Goal: Communication & Community: Answer question/provide support

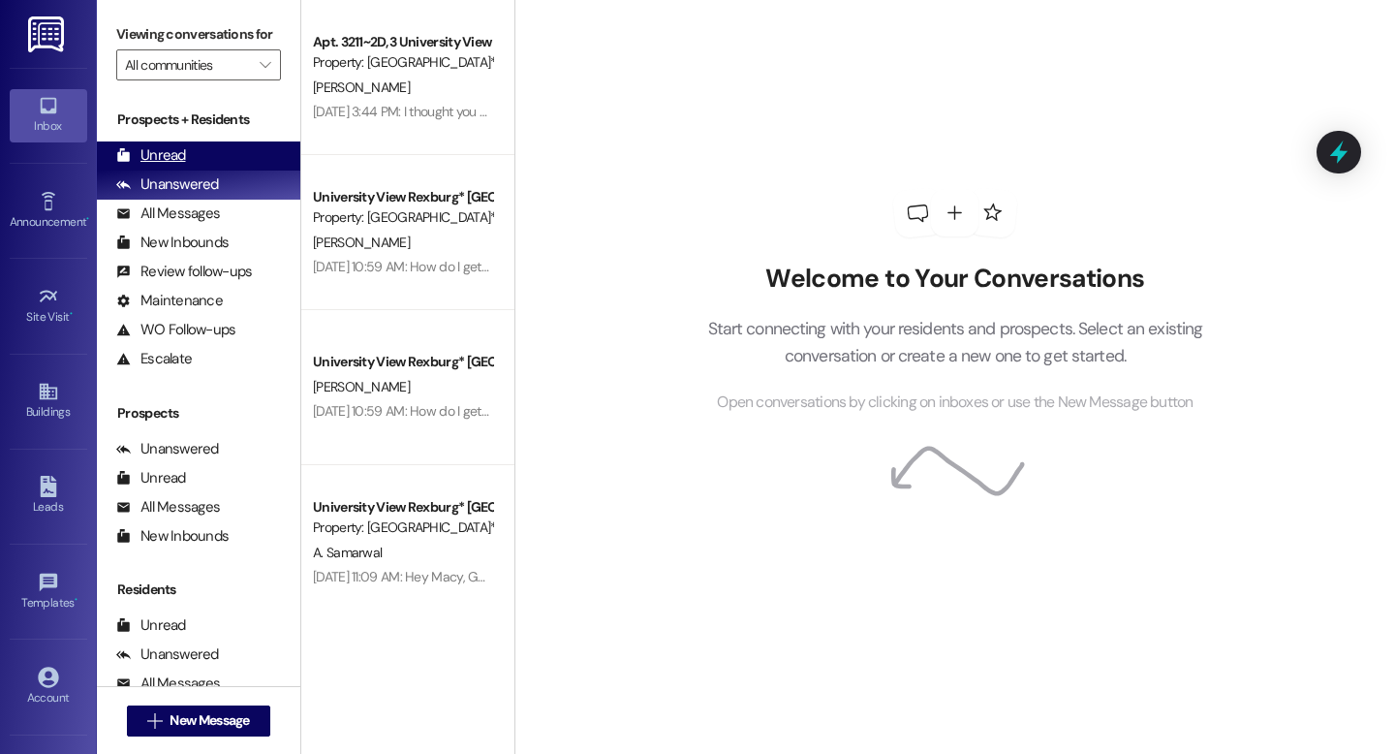
click at [191, 171] on div "Unread (0)" at bounding box center [199, 155] width 204 height 29
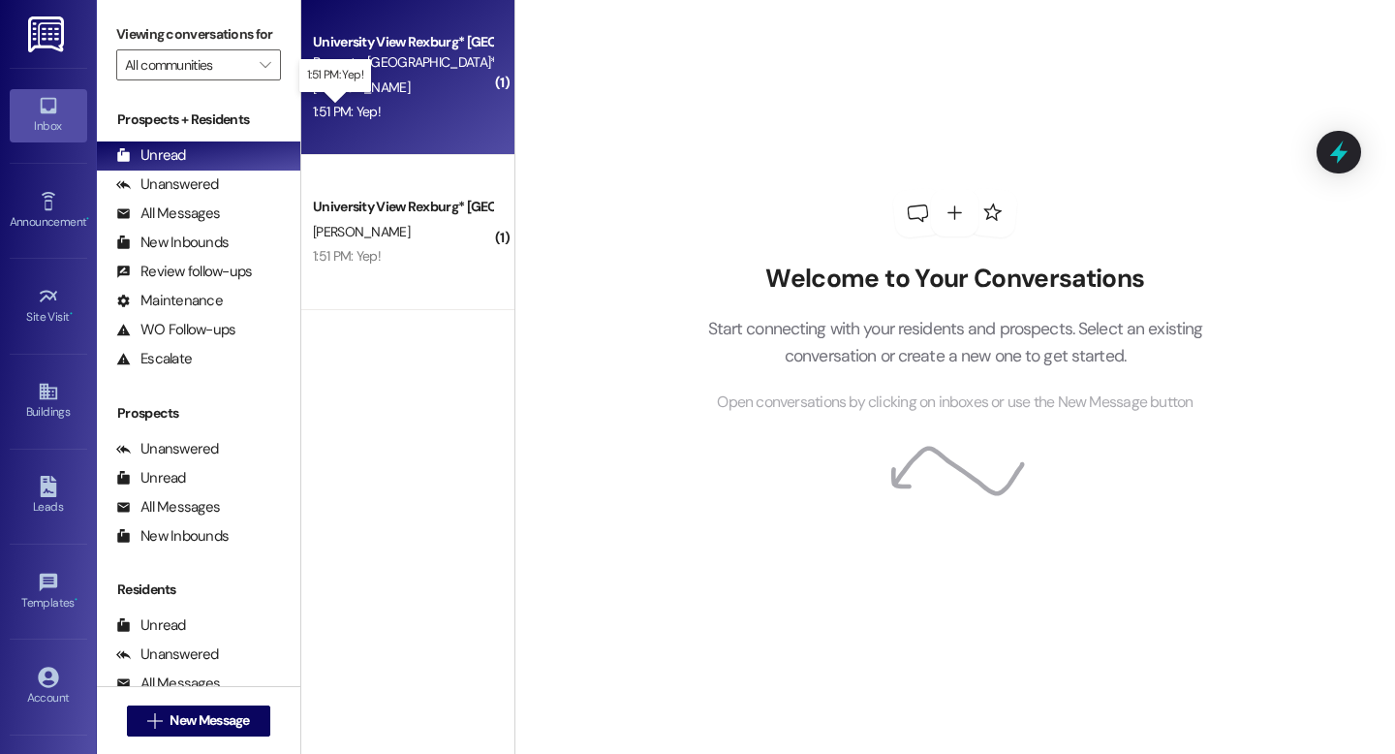
click at [359, 112] on div "1:51 PM: Yep! 1:51 PM: Yep!" at bounding box center [347, 111] width 68 height 17
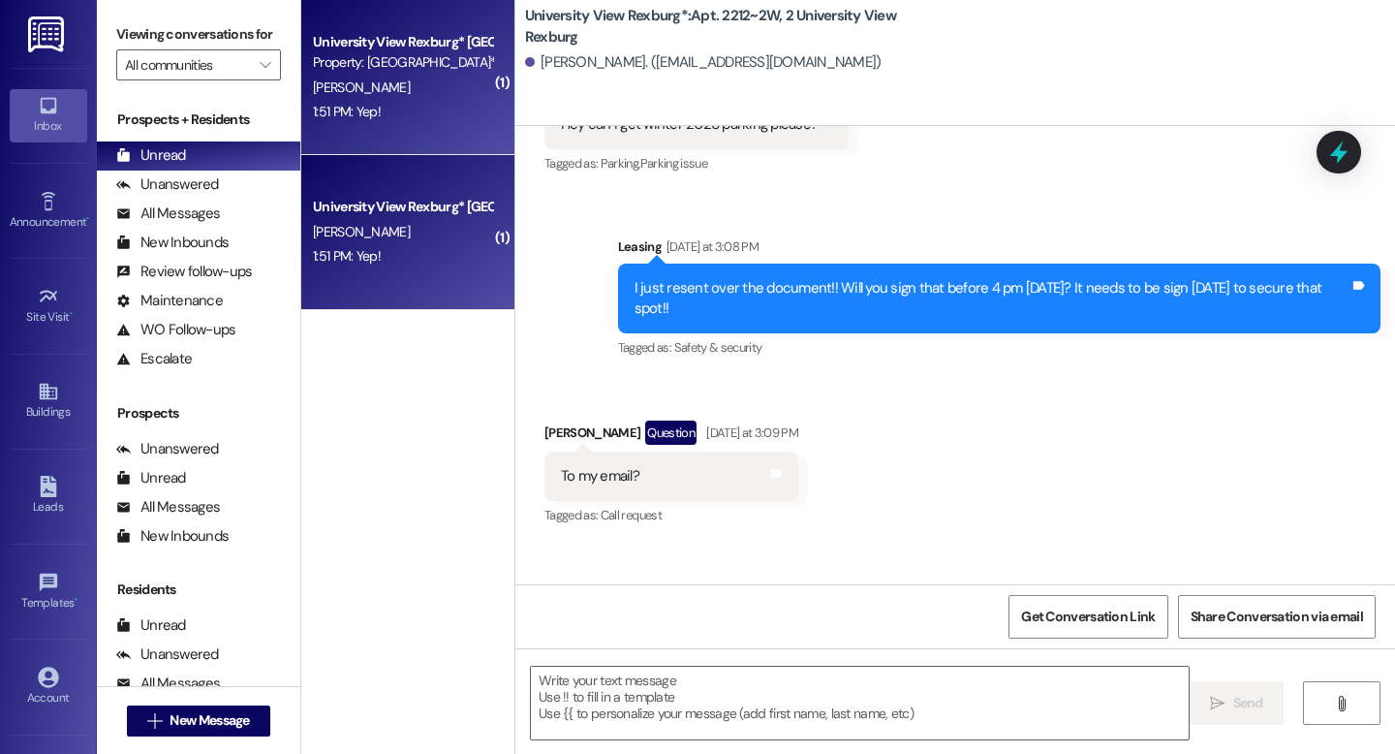
scroll to position [39120, 0]
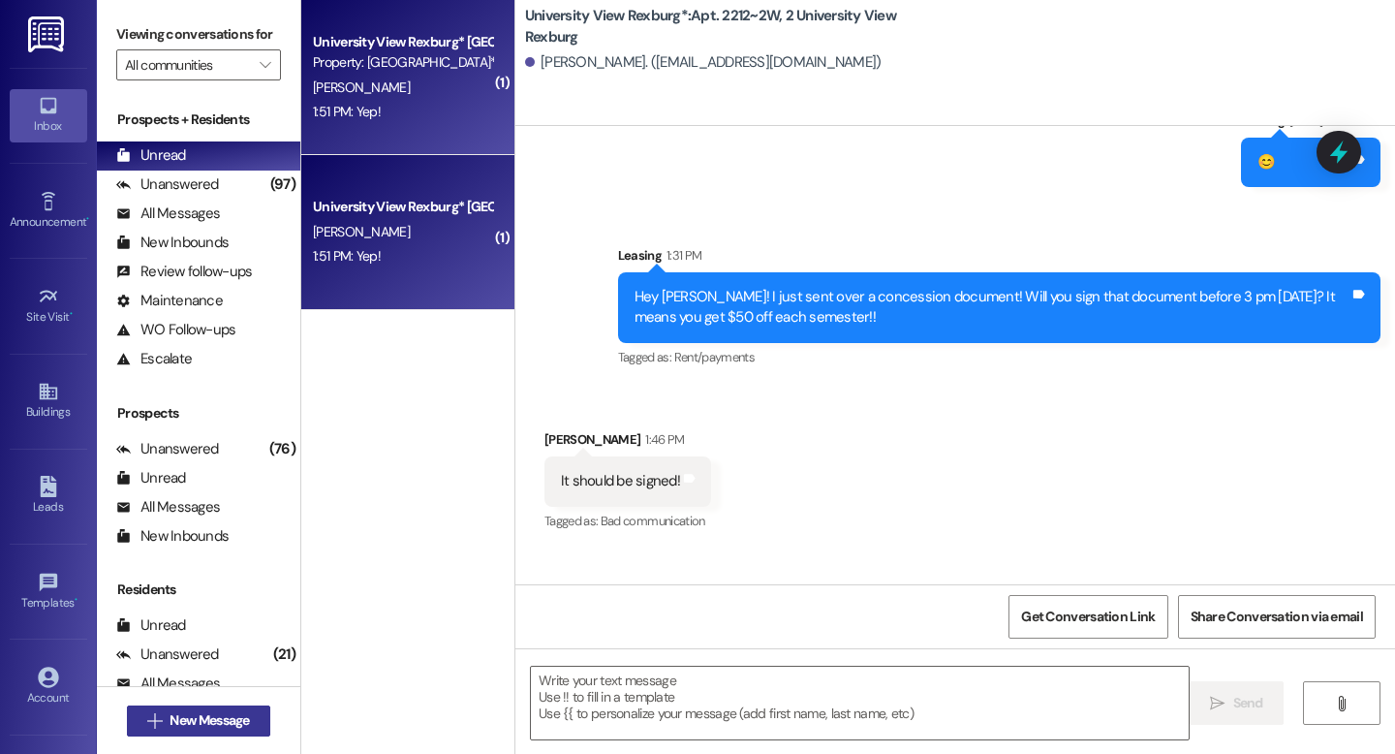
click at [242, 720] on span "New Message" at bounding box center [209, 720] width 79 height 20
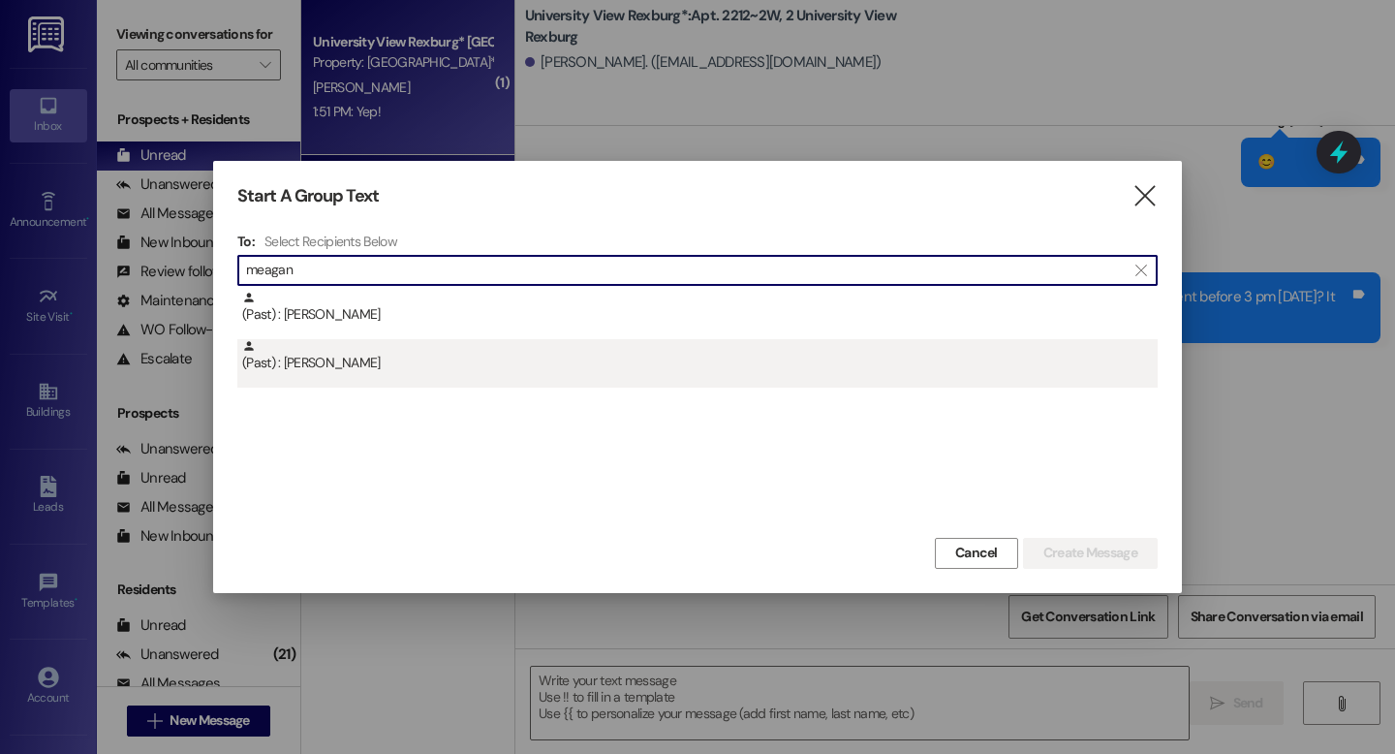
type input "meagan"
click at [403, 367] on div "(Past) : Meagan Donohue" at bounding box center [700, 356] width 916 height 34
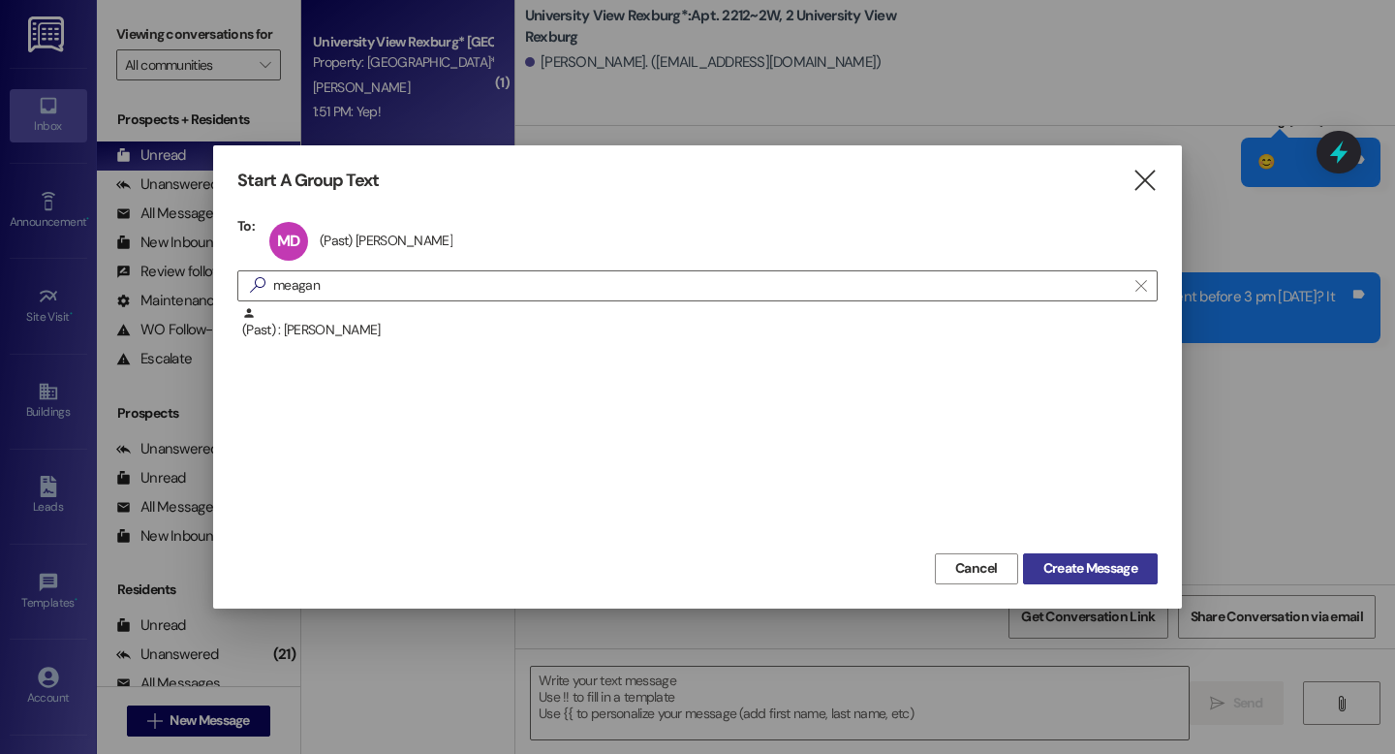
click at [1100, 575] on span "Create Message" at bounding box center [1091, 568] width 94 height 20
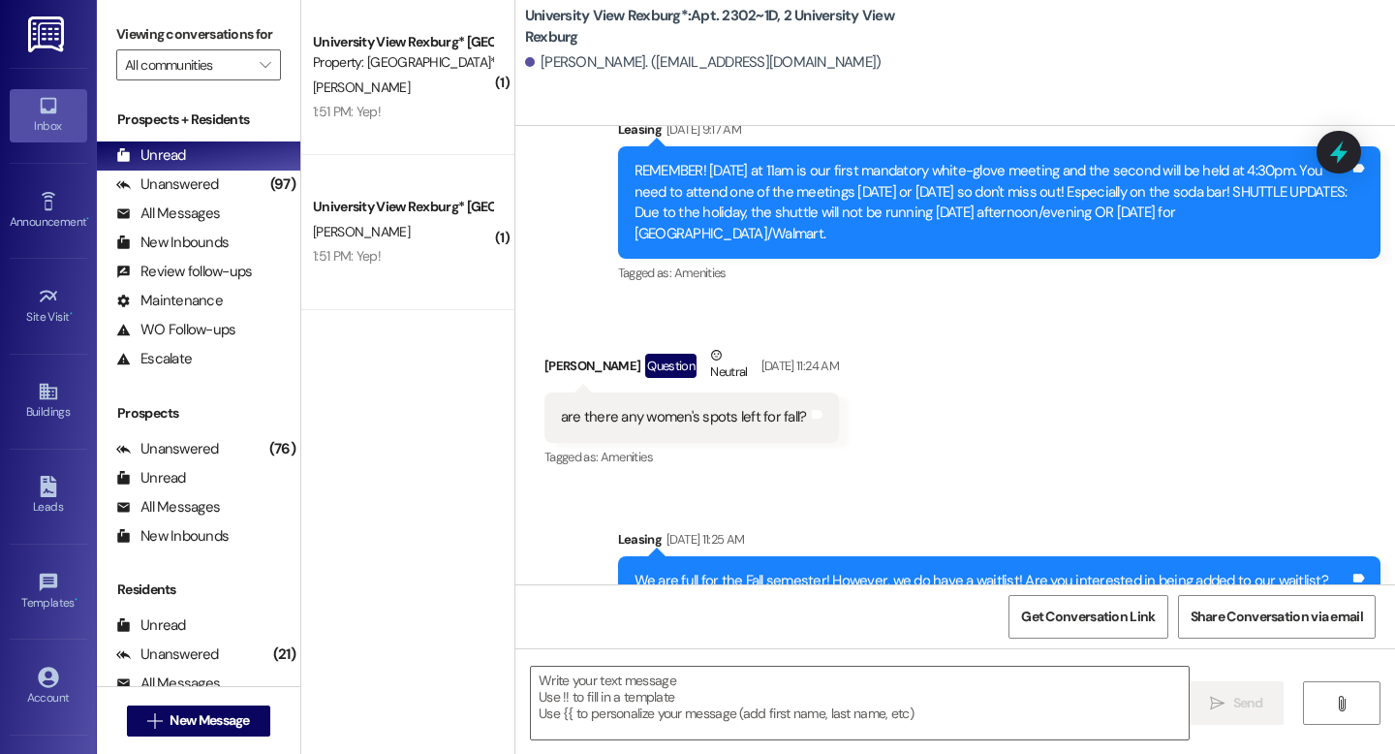
scroll to position [54164, 0]
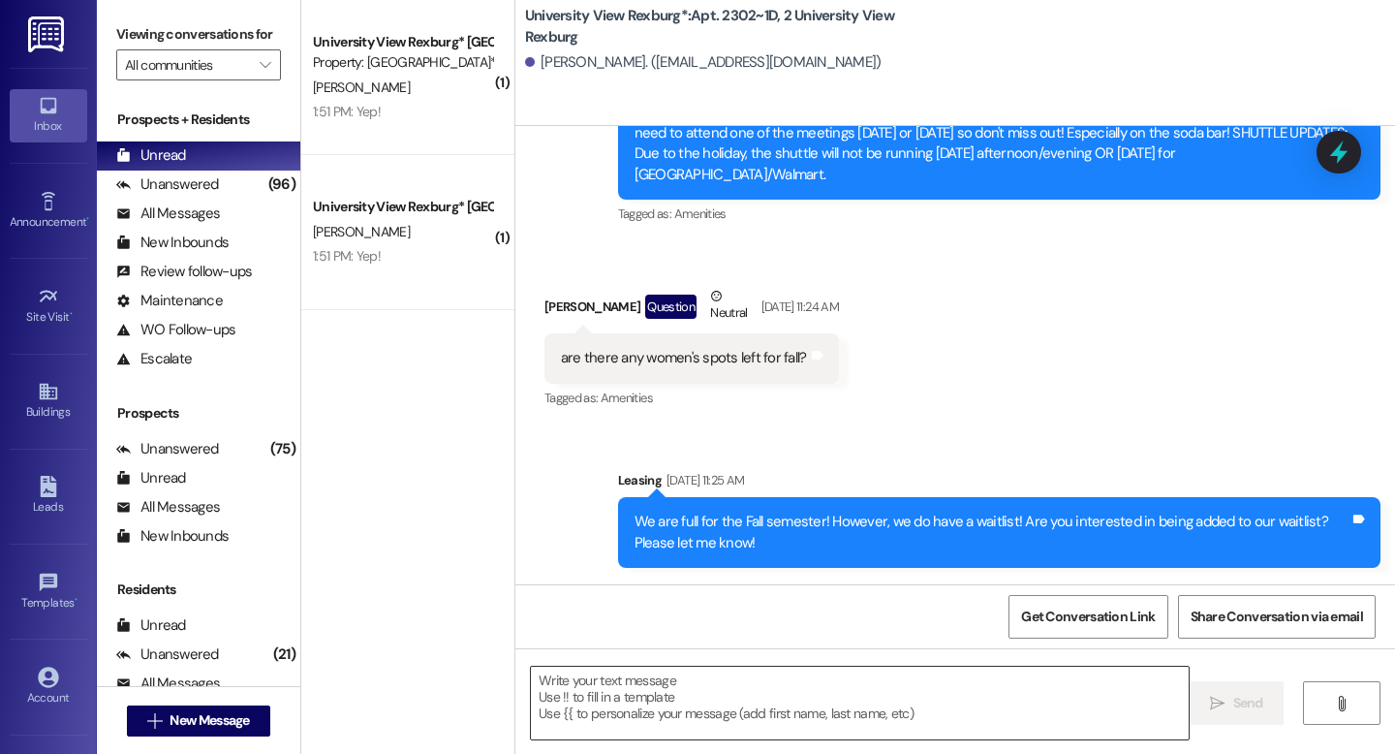
click at [686, 690] on textarea at bounding box center [860, 703] width 658 height 73
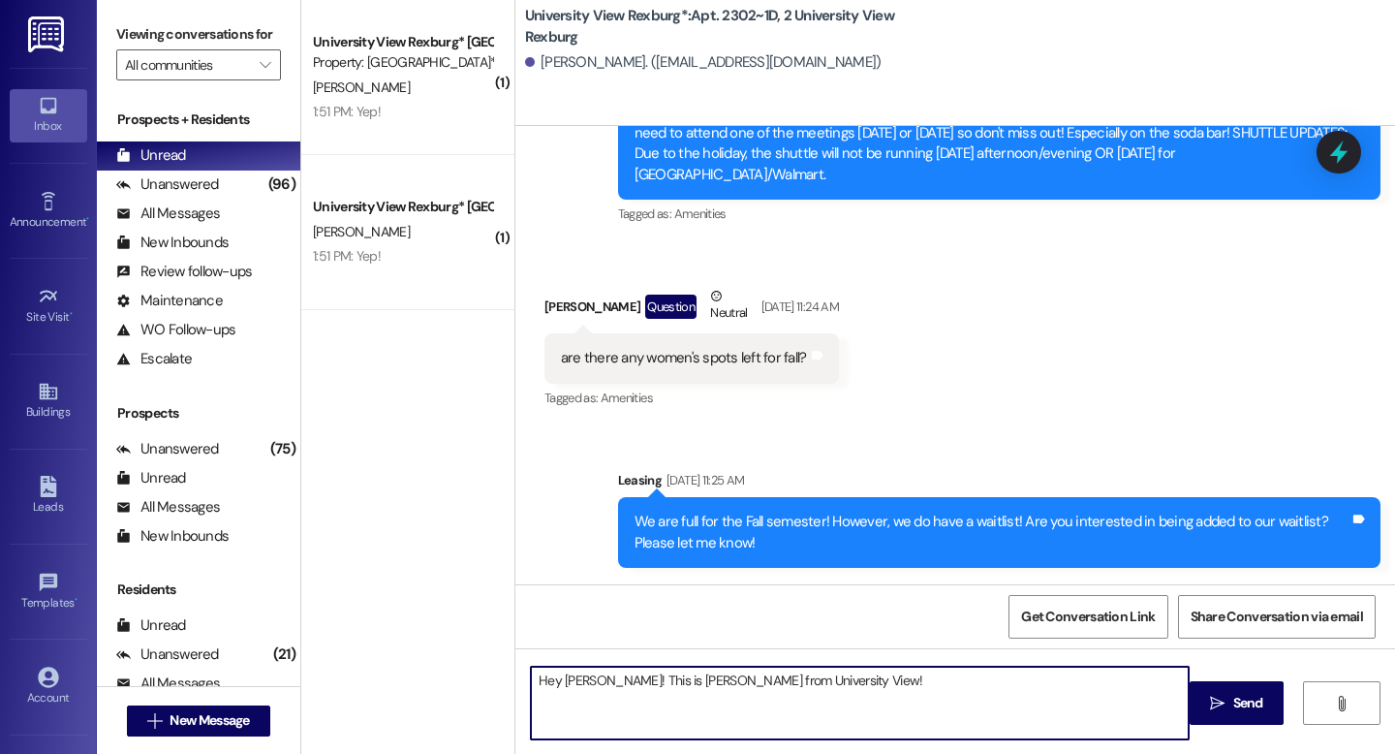
click at [840, 689] on textarea "Hey Meagan! This is Emily from University View!" at bounding box center [860, 703] width 658 height 73
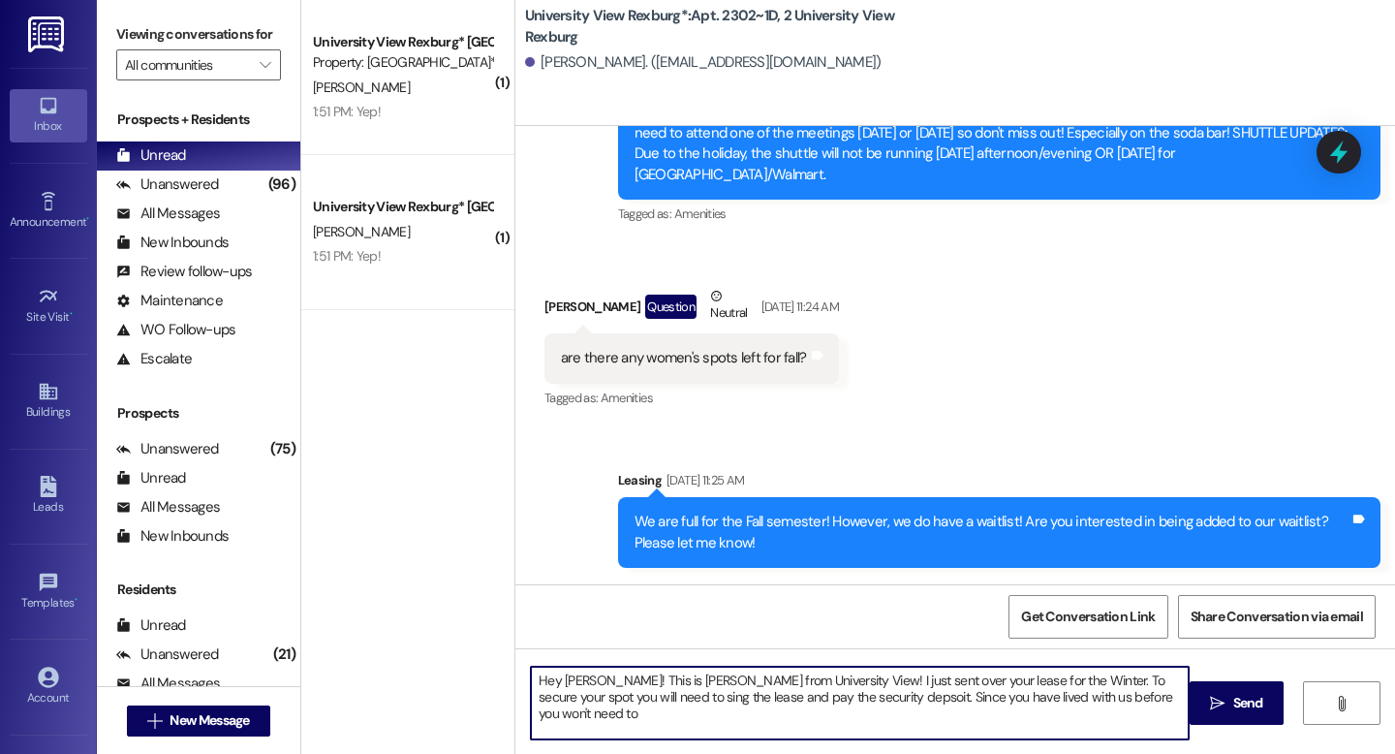
click at [802, 702] on textarea "Hey Meagan! This is Emily from University View! I just sent over your lease for…" at bounding box center [860, 703] width 658 height 73
click at [1145, 705] on textarea "Hey Meagan! This is Emily from University View! I just sent over your lease for…" at bounding box center [860, 703] width 658 height 73
click at [571, 714] on textarea "Hey Meagan! This is Emily from University View! I just sent over your lease for…" at bounding box center [860, 703] width 658 height 73
click at [563, 711] on textarea "Hey Meagan! This is Emily from University View! I just sent over your lease for…" at bounding box center [860, 703] width 658 height 73
click at [633, 721] on textarea "Hey Meagan! This is Emily from University View! I just sent over your lease for…" at bounding box center [860, 703] width 658 height 73
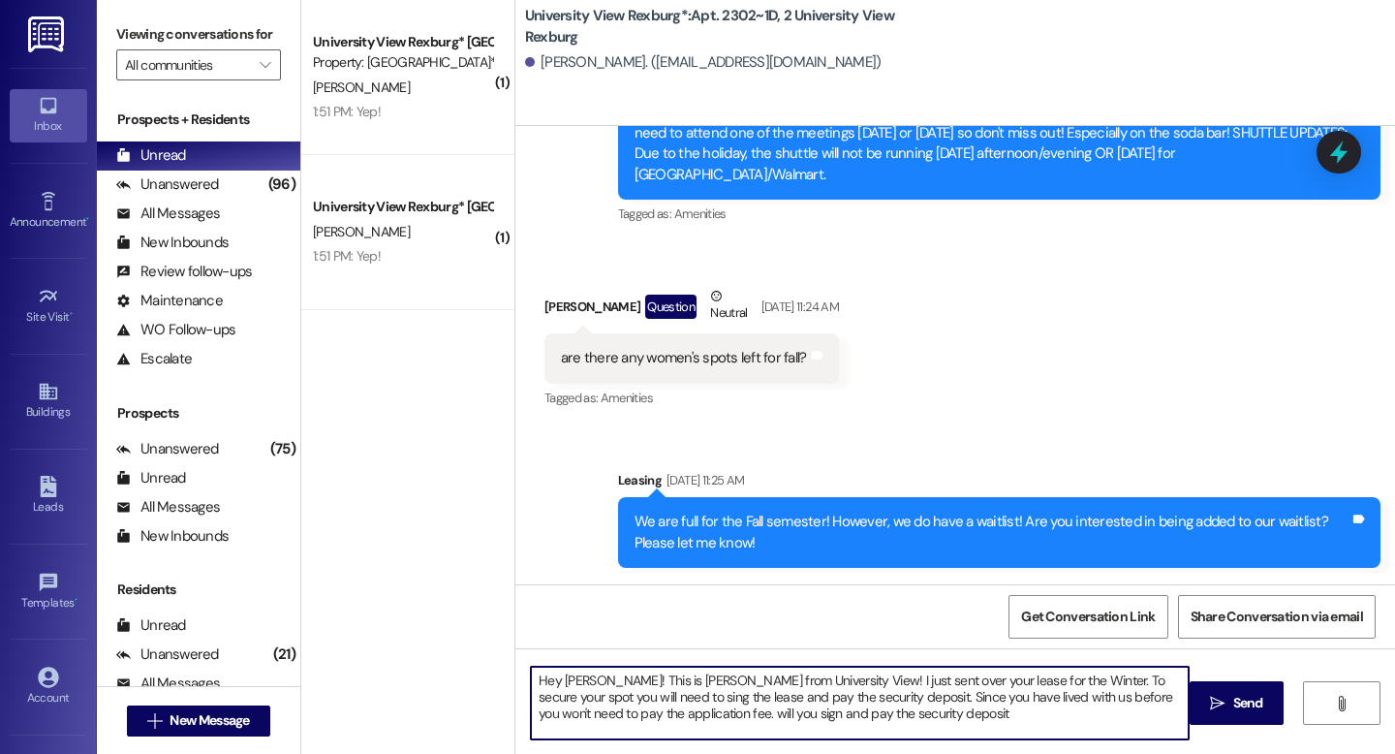
click at [624, 715] on textarea "Hey Meagan! This is Emily from University View! I just sent over your lease for…" at bounding box center [860, 703] width 658 height 73
click at [875, 715] on textarea "Hey Meagan! This is Emily from University View! I just sent over your lease for…" at bounding box center [860, 703] width 658 height 73
drag, startPoint x: 987, startPoint y: 719, endPoint x: 509, endPoint y: 677, distance: 480.5
click at [516, 677] on div "Hey Meagan! This is Emily from University View! I just sent over your lease for…" at bounding box center [956, 720] width 880 height 145
type textarea "Hey Meagan! This is Emily from University View! I just sent over your lease for…"
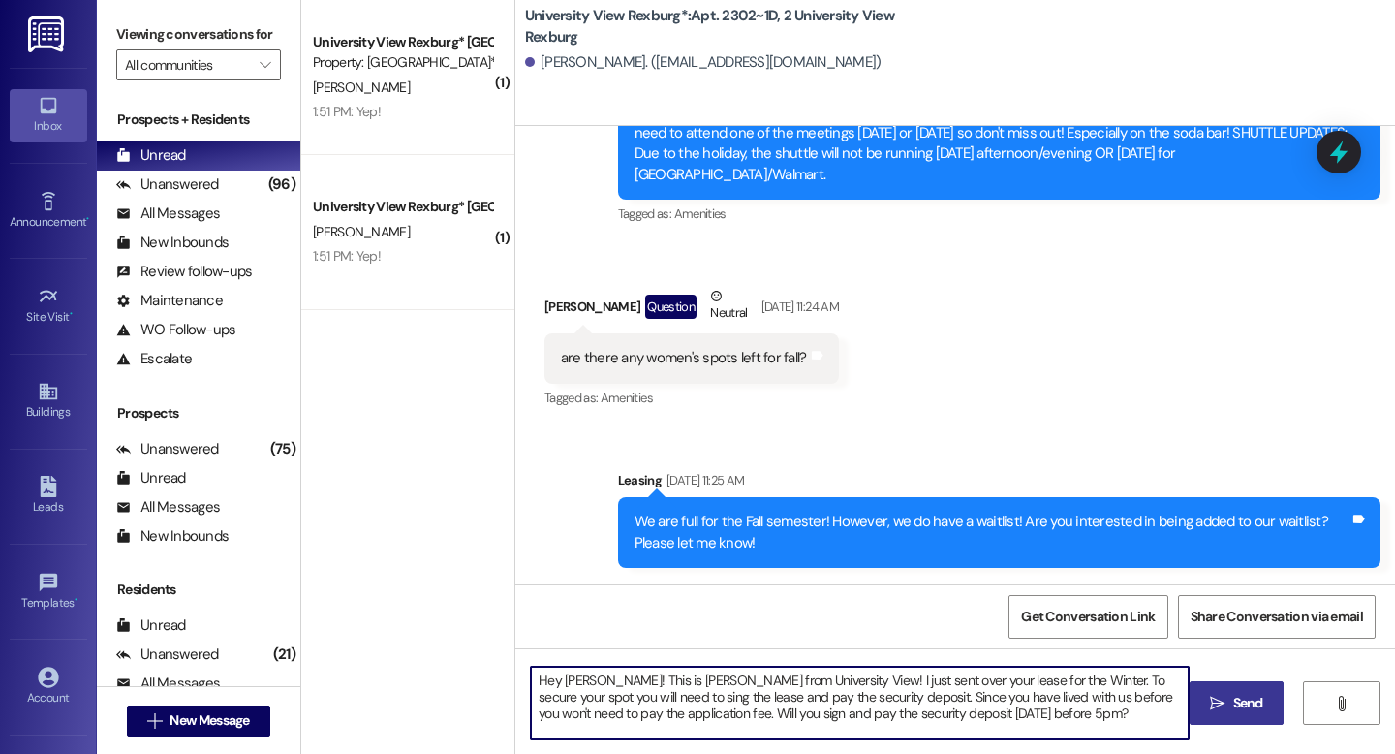
click at [1219, 705] on icon "" at bounding box center [1217, 704] width 15 height 16
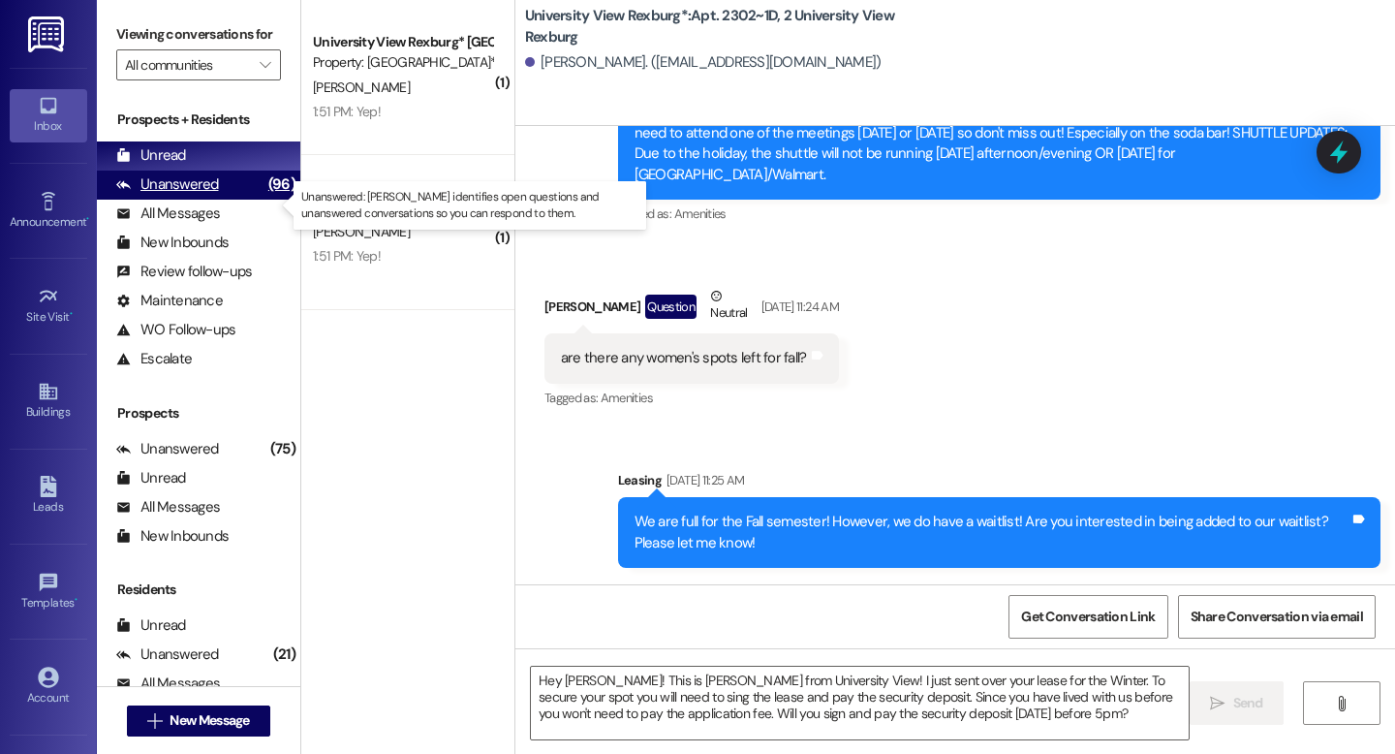
click at [173, 195] on div "Unanswered" at bounding box center [167, 184] width 103 height 20
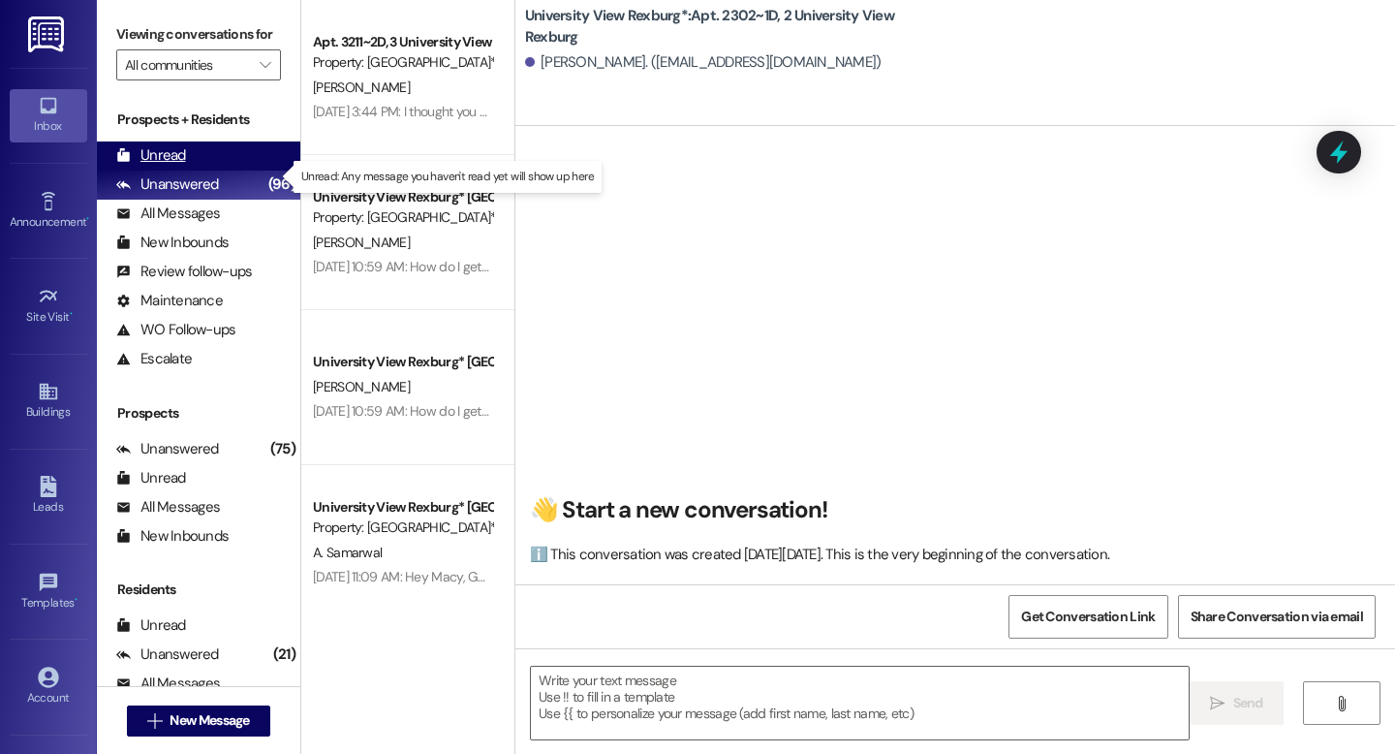
click at [158, 166] on div "Unread" at bounding box center [151, 155] width 70 height 20
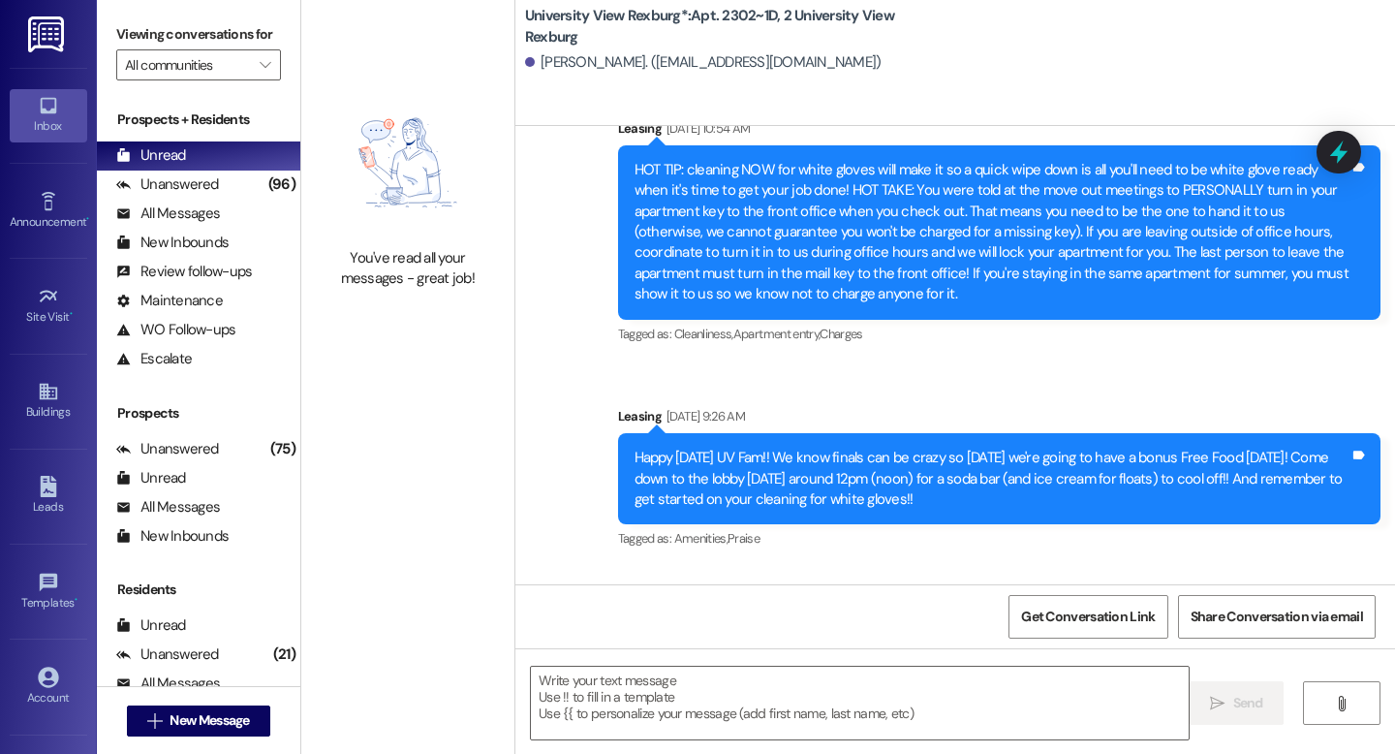
scroll to position [57616, 0]
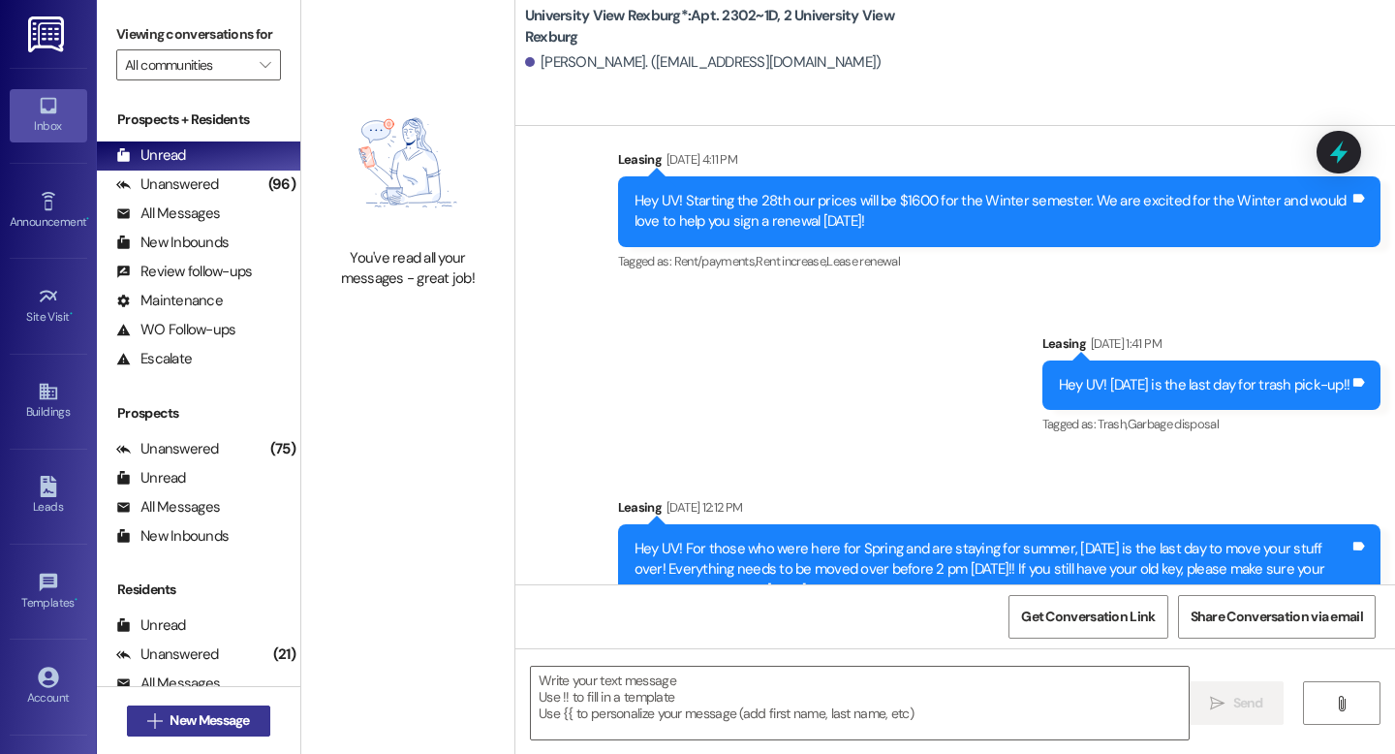
click at [170, 730] on span "New Message" at bounding box center [209, 720] width 79 height 20
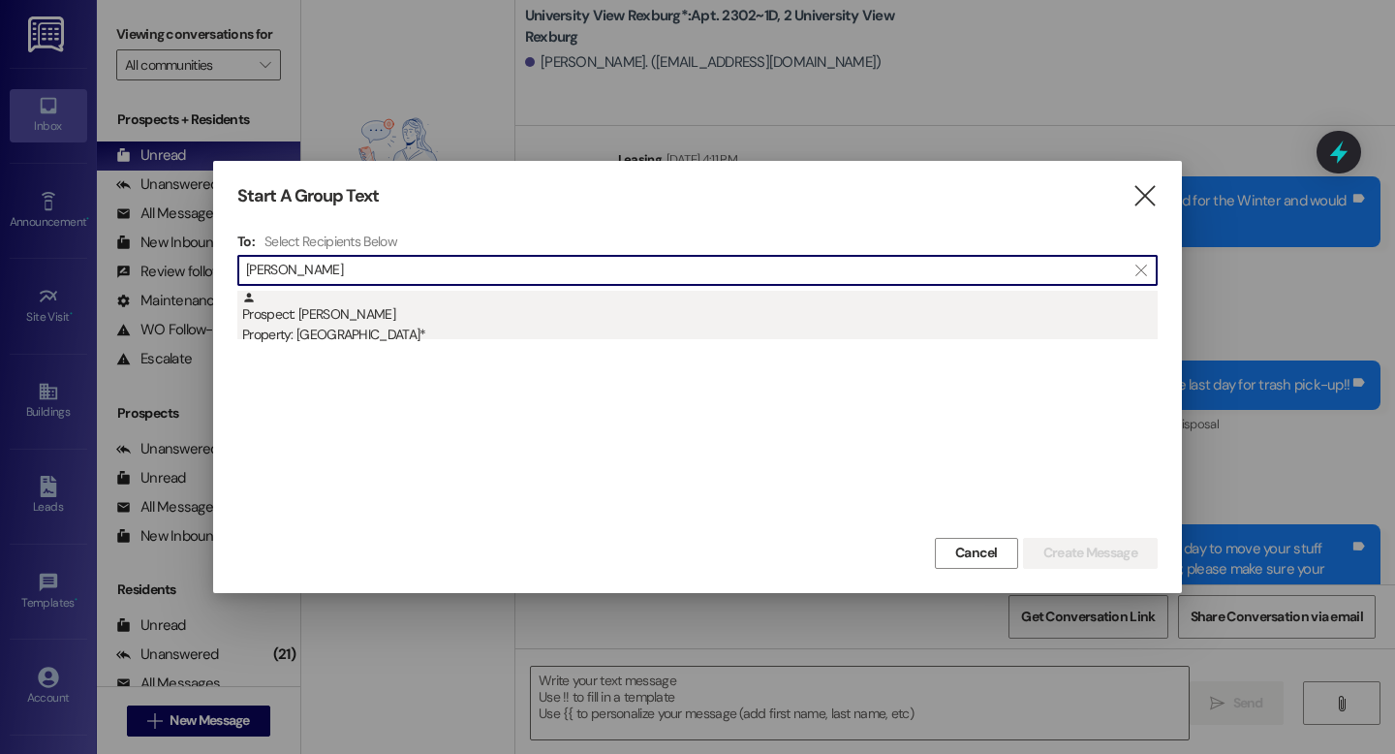
type input "claire page"
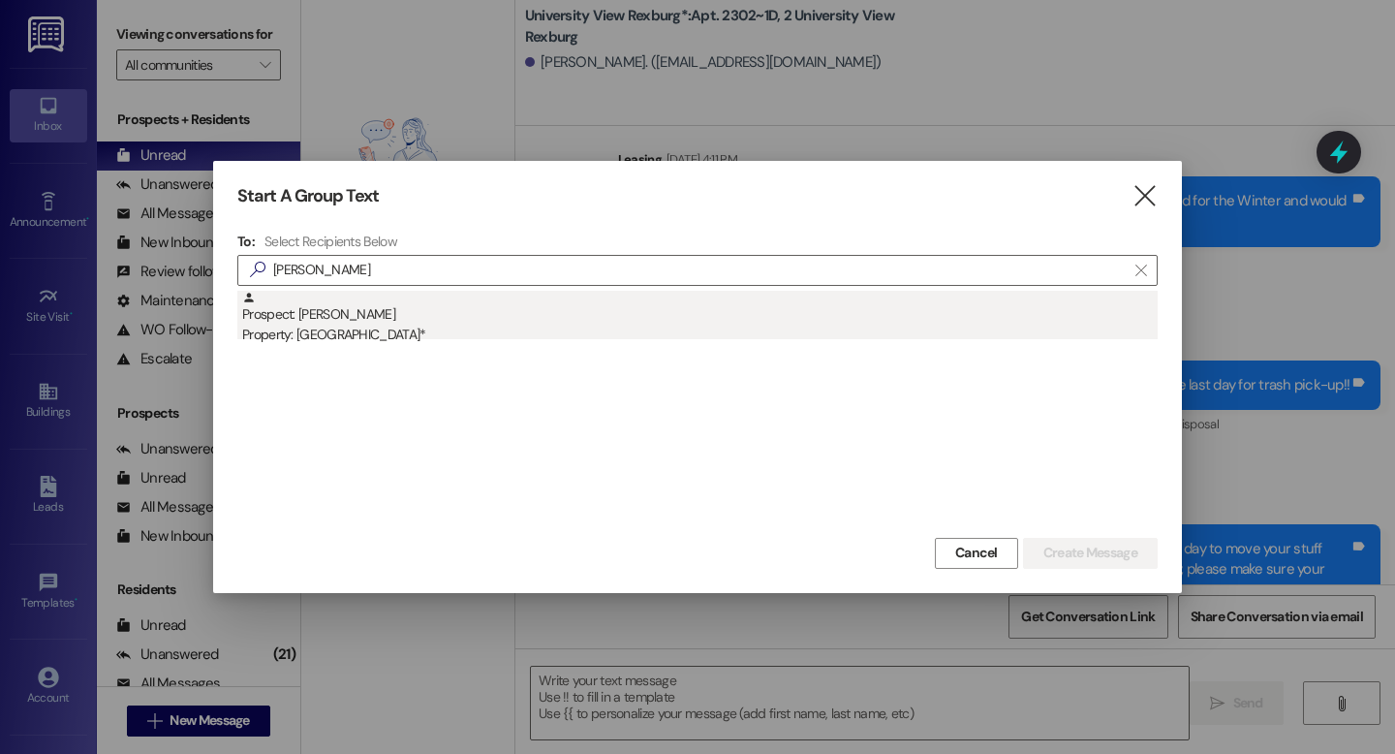
click at [369, 319] on div "Prospect: Claire Page Property: University View Rexburg*" at bounding box center [700, 318] width 916 height 55
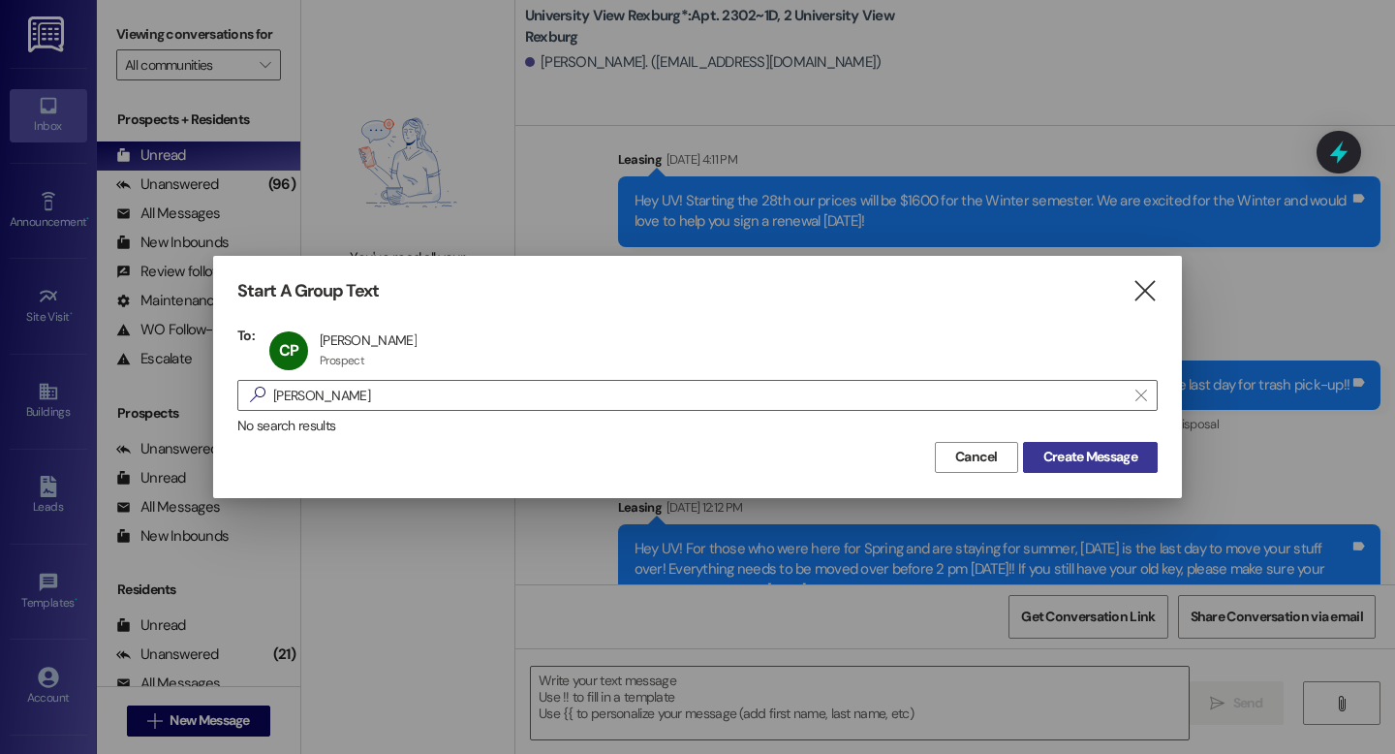
click at [1120, 450] on span "Create Message" at bounding box center [1091, 457] width 94 height 20
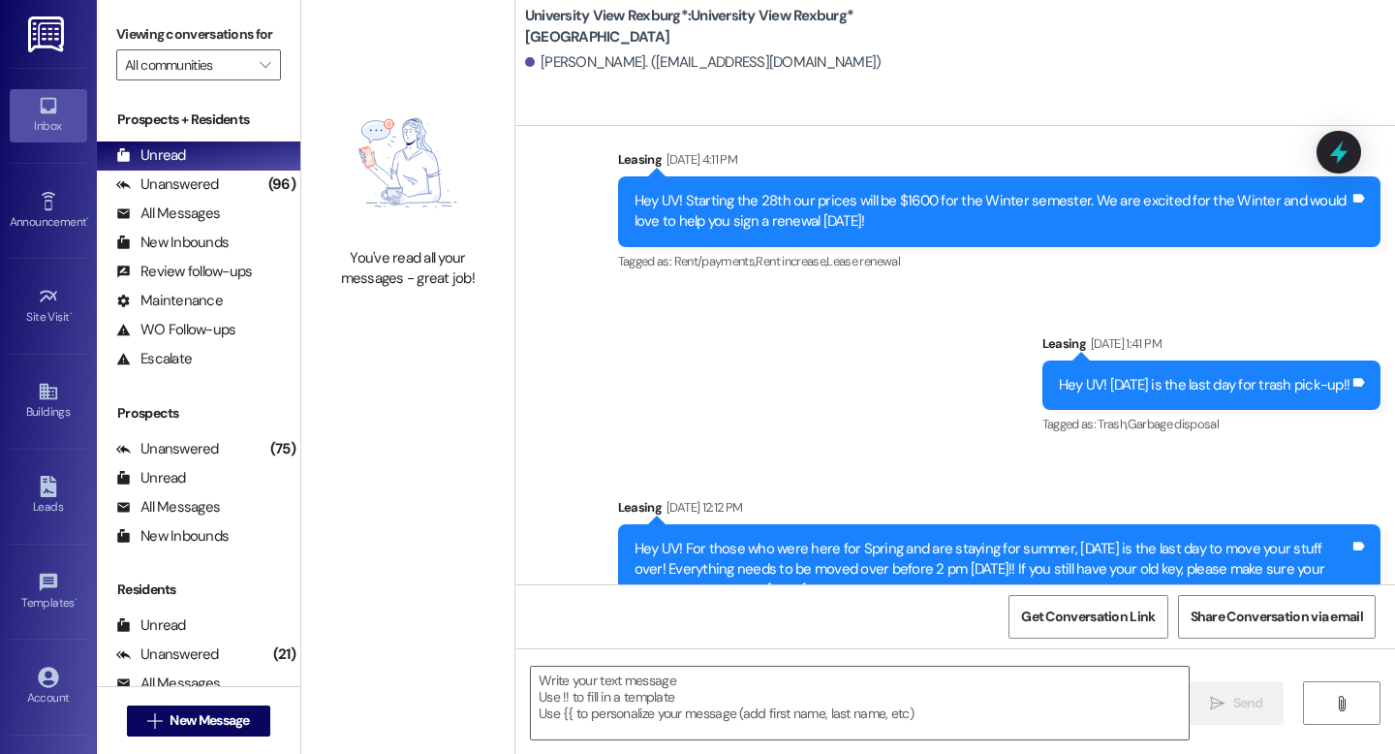
scroll to position [0, 0]
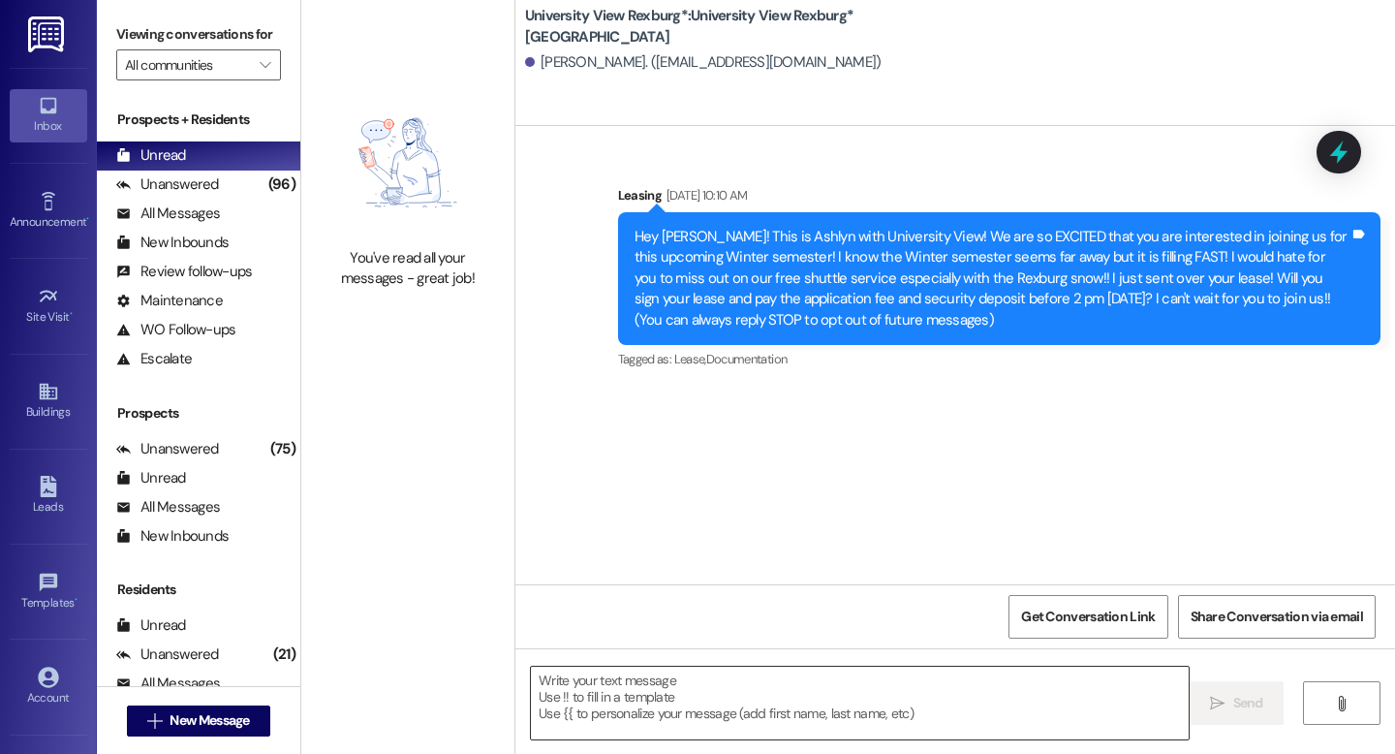
click at [684, 711] on textarea at bounding box center [860, 703] width 658 height 73
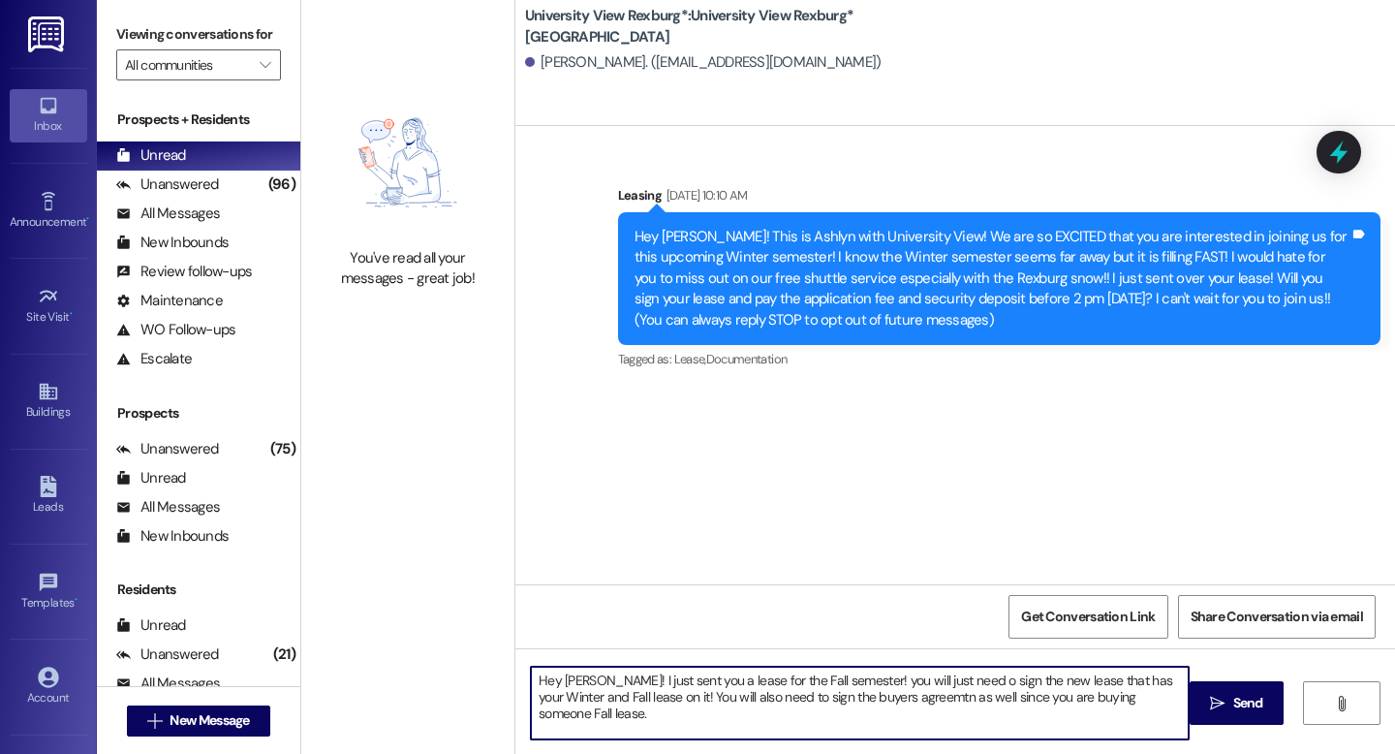
click at [874, 700] on textarea "Hey Claire! I just sent you a lease for the Fall semester! you will just need o…" at bounding box center [860, 703] width 658 height 73
click at [1178, 700] on textarea "Hey Claire! I just sent you a lease for the Fall semester! you will just need o…" at bounding box center [860, 703] width 658 height 73
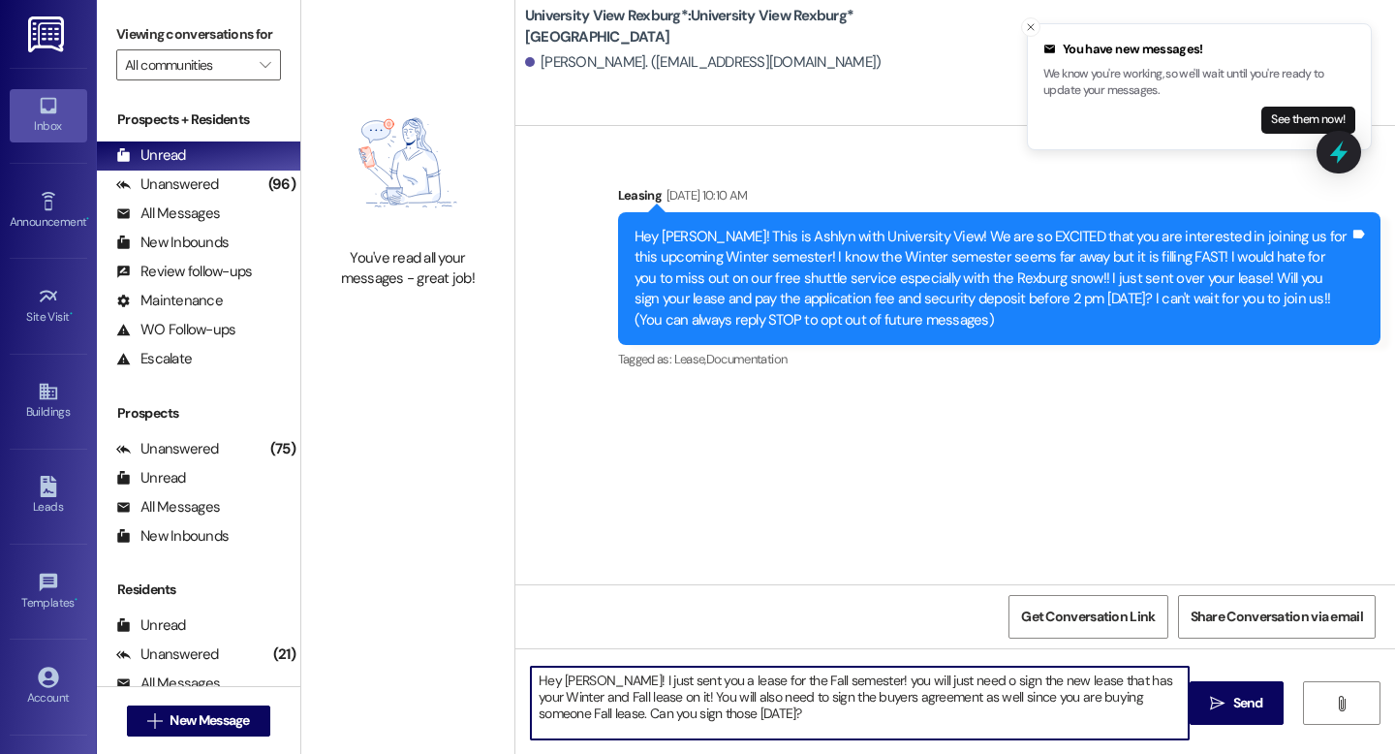
drag, startPoint x: 687, startPoint y: 717, endPoint x: 497, endPoint y: 670, distance: 195.8
click at [497, 670] on div "You've read all your messages - great job! University View Rexburg*: University…" at bounding box center [848, 377] width 1094 height 754
type textarea "Hey Claire! I just sent you a lease for the Fall semester! you will just need o…"
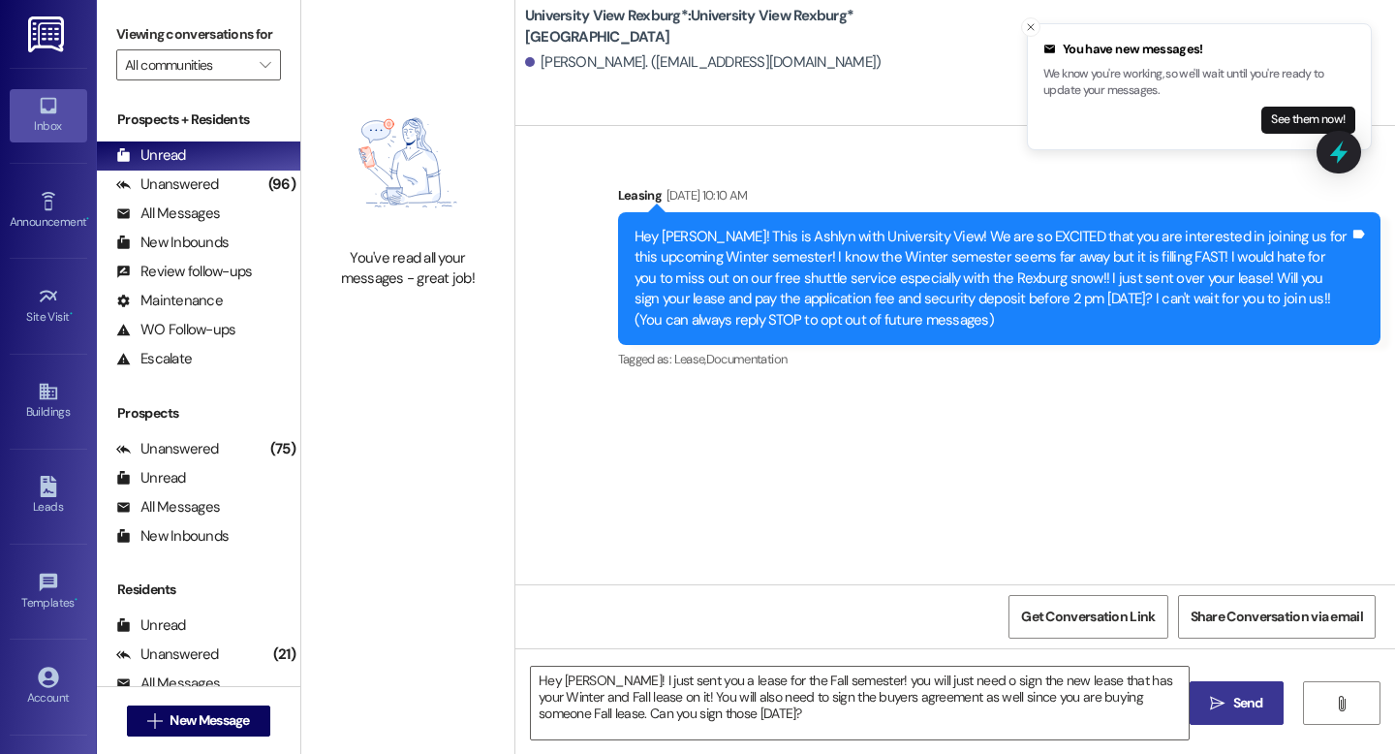
click at [1244, 698] on span "Send" at bounding box center [1249, 703] width 30 height 20
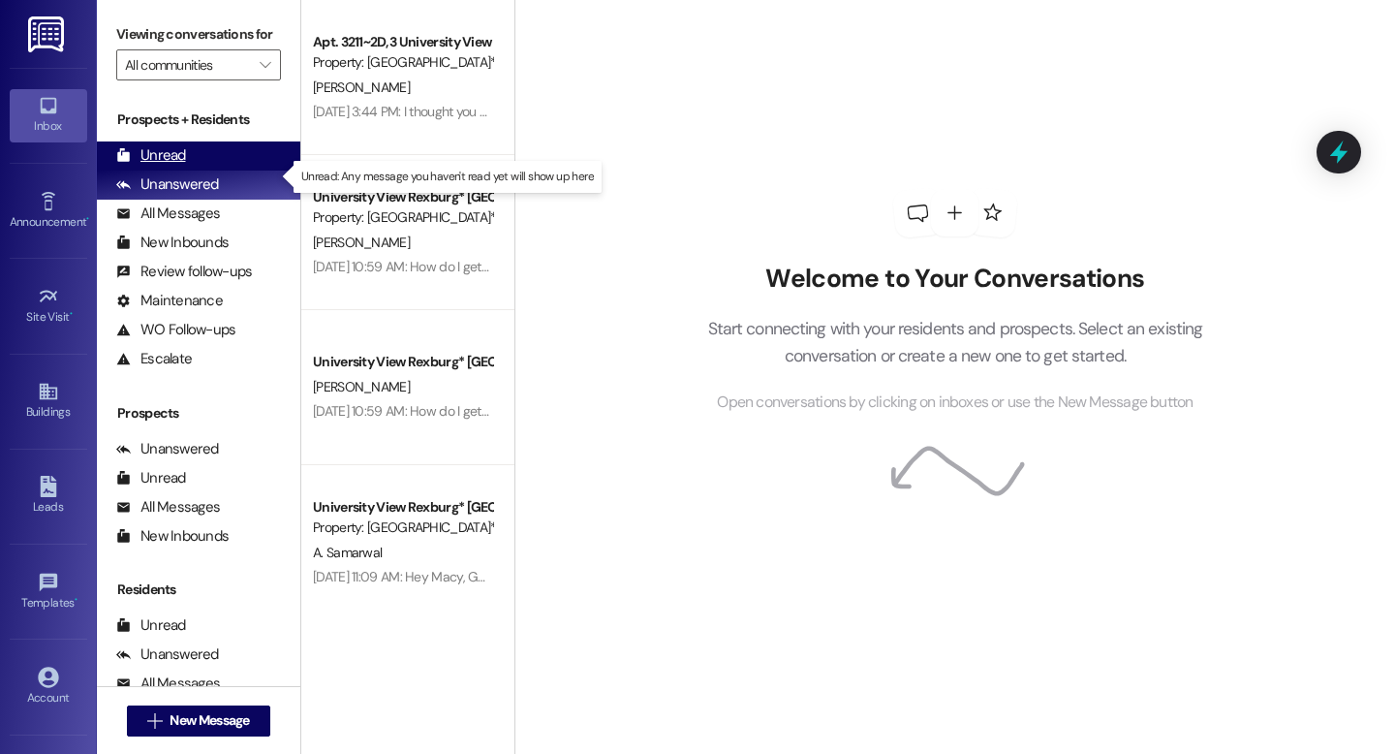
click at [148, 166] on div "Unread" at bounding box center [151, 155] width 70 height 20
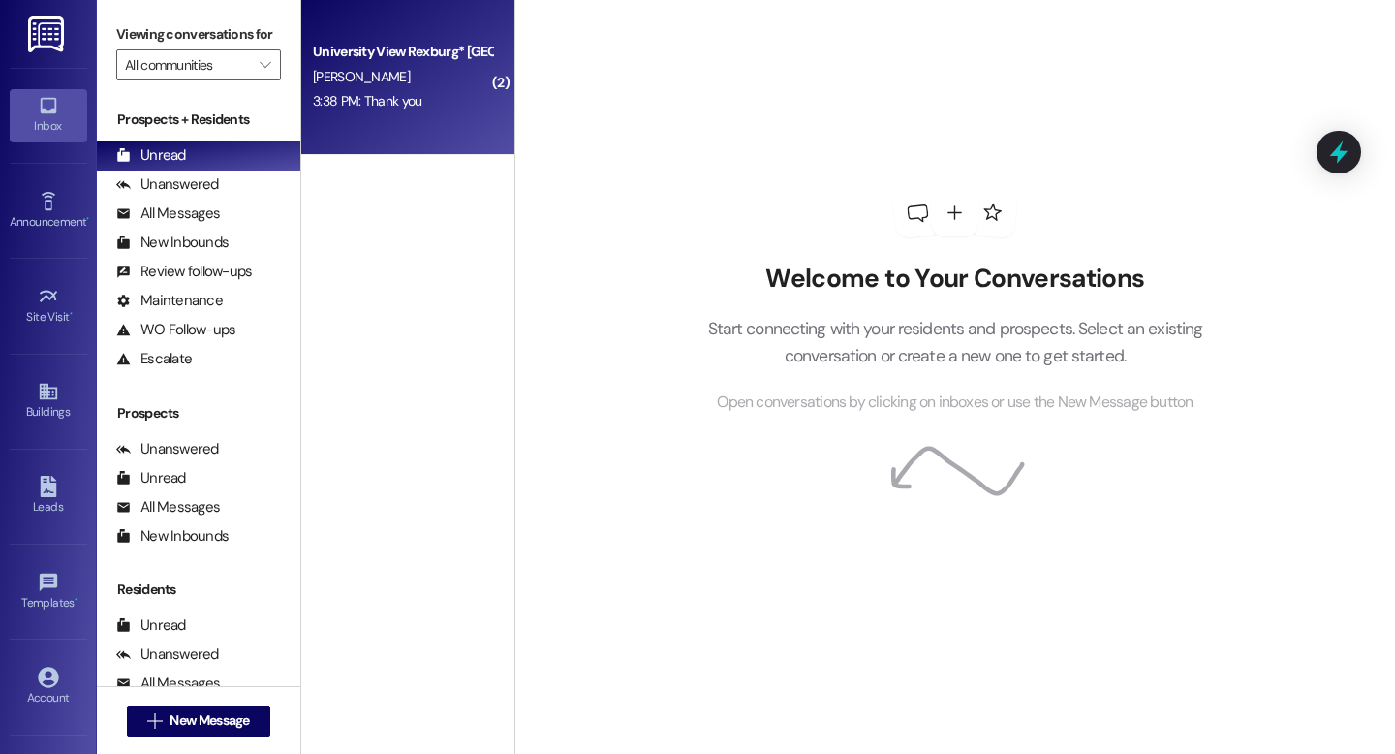
click at [340, 99] on div "3:38 PM: Thank you 3:38 PM: Thank you" at bounding box center [367, 100] width 109 height 17
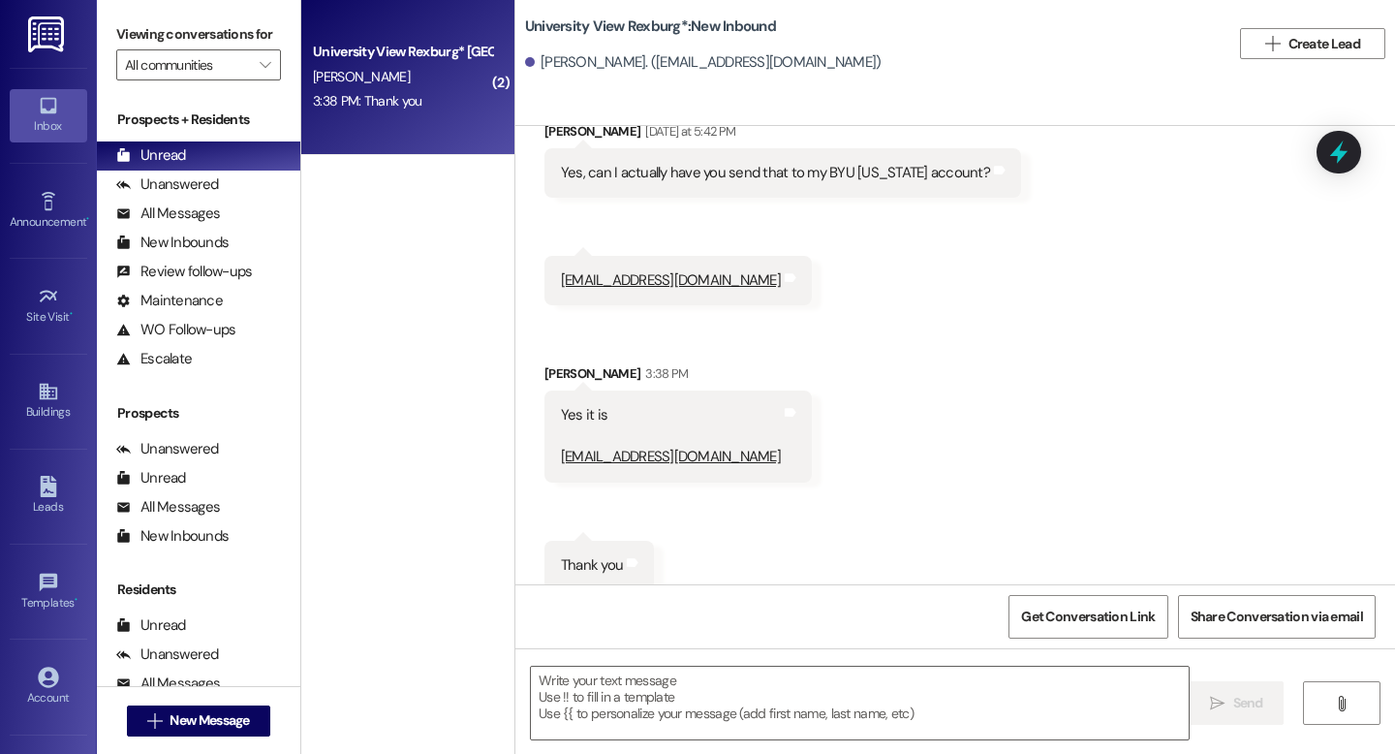
scroll to position [714, 0]
click at [198, 195] on div "Unanswered" at bounding box center [167, 184] width 103 height 20
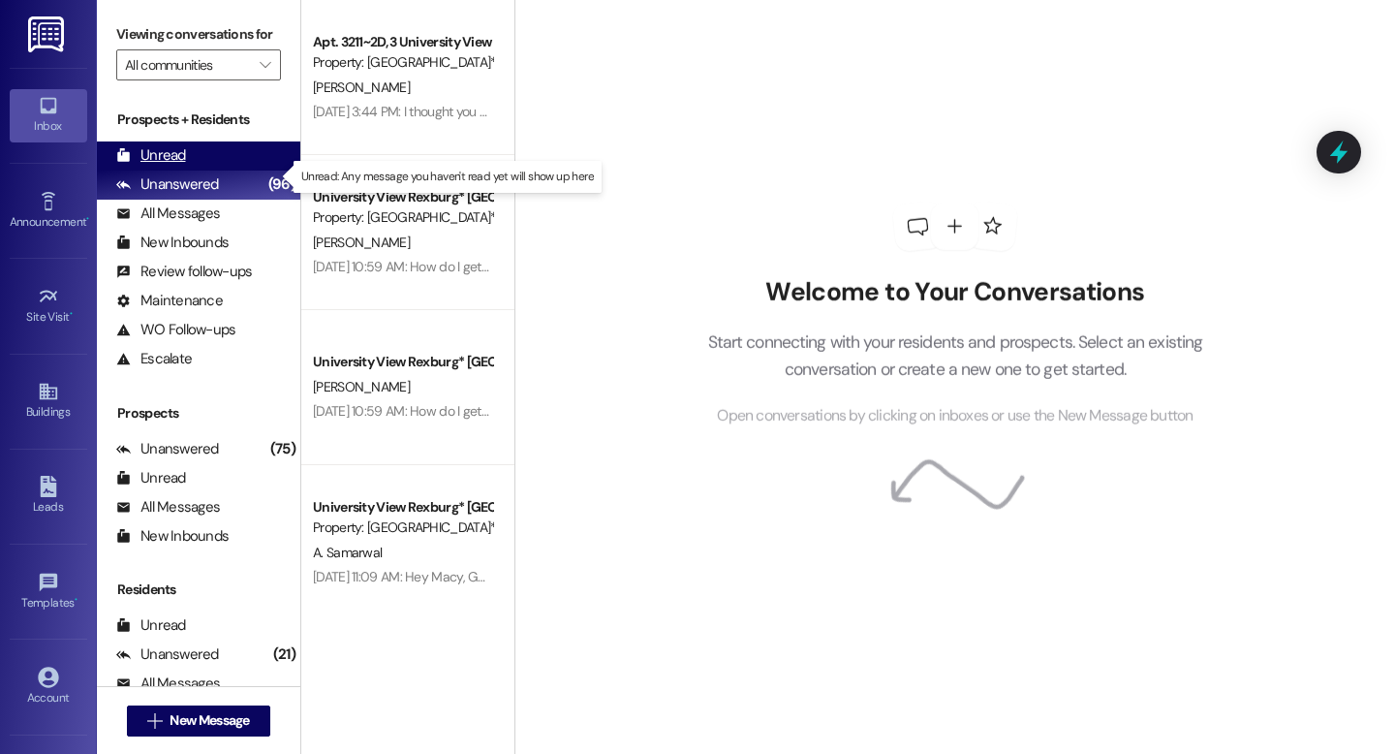
click at [175, 166] on div "Unread" at bounding box center [151, 155] width 70 height 20
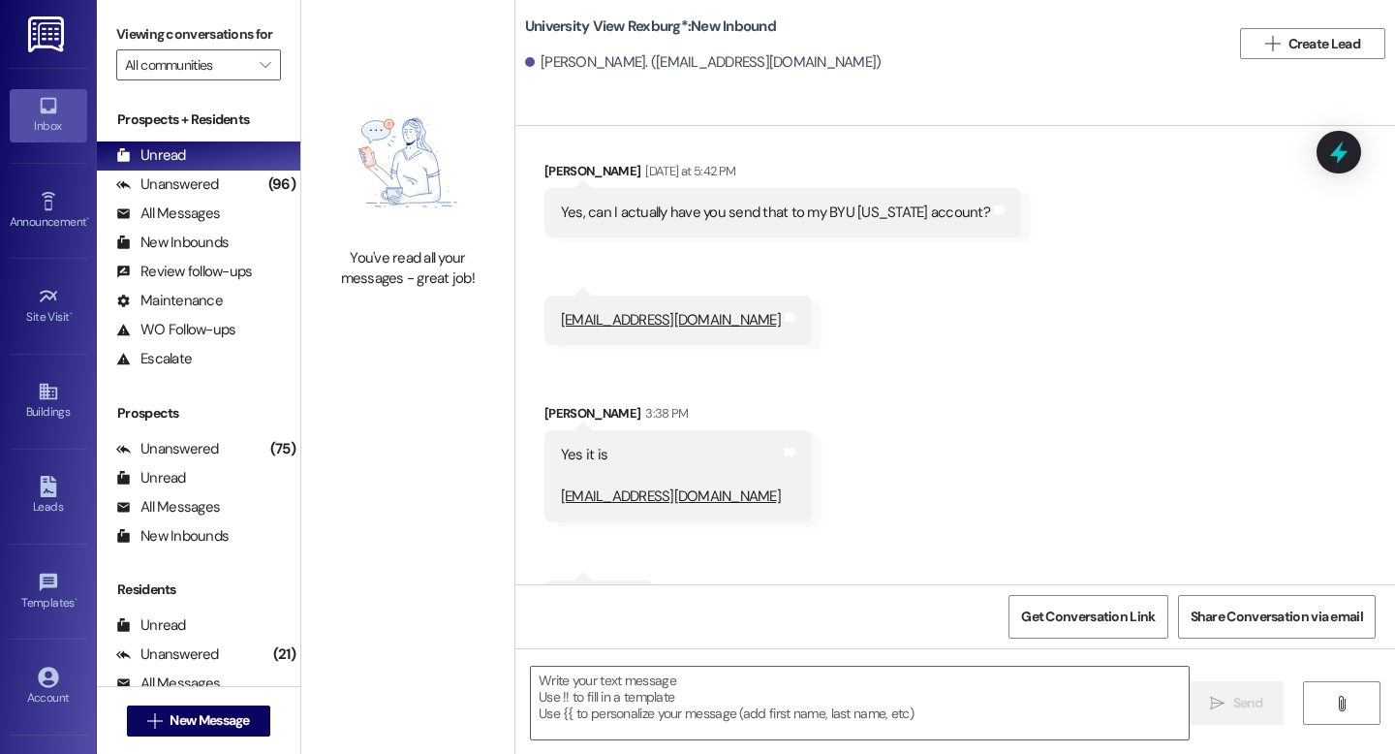
scroll to position [713, 0]
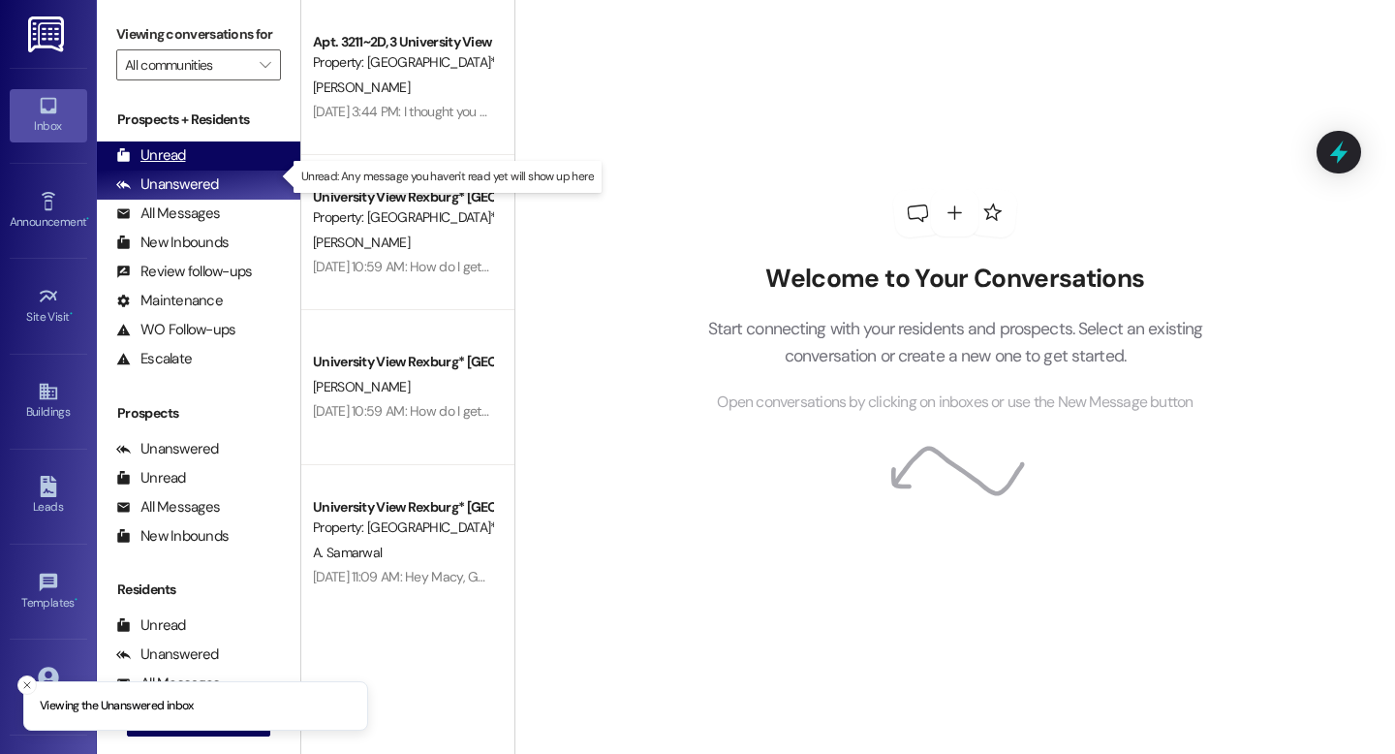
click at [160, 166] on div "Unread" at bounding box center [151, 155] width 70 height 20
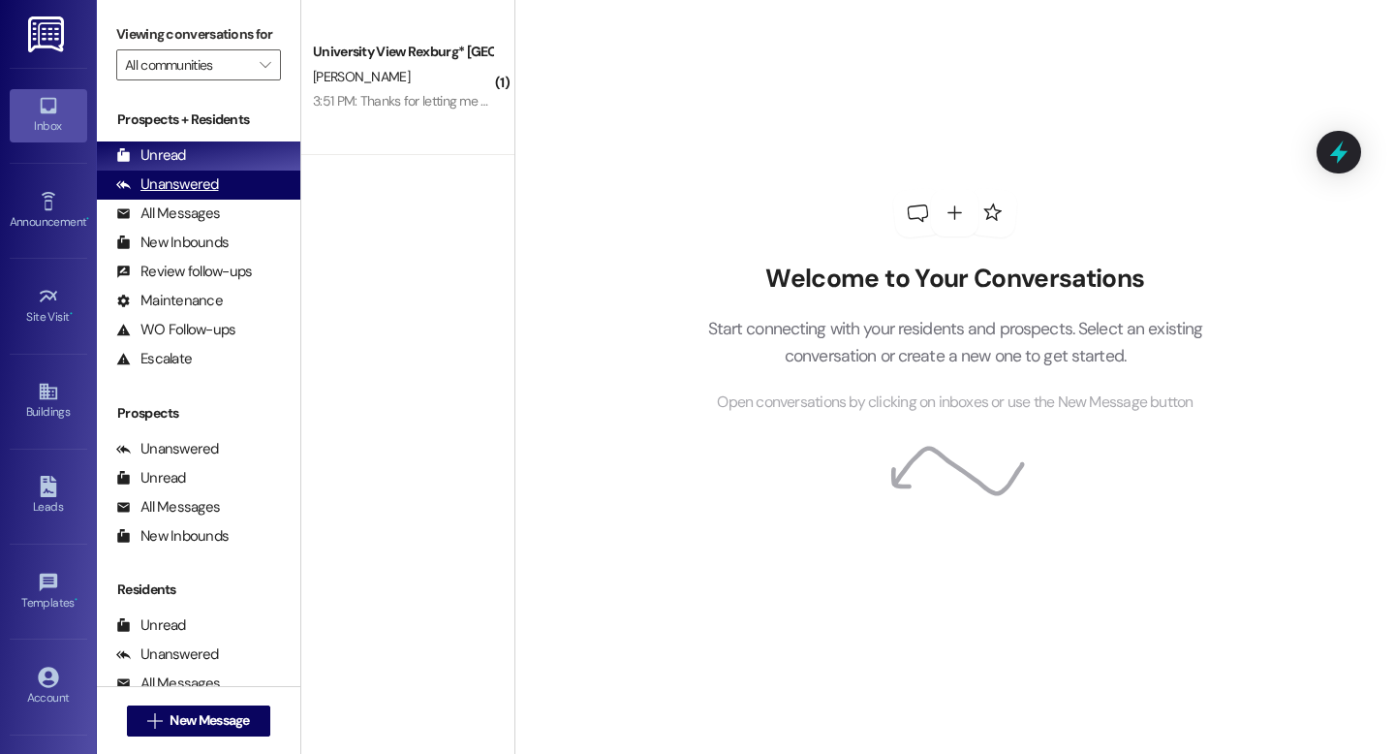
click at [218, 200] on div "Unanswered (0)" at bounding box center [199, 185] width 204 height 29
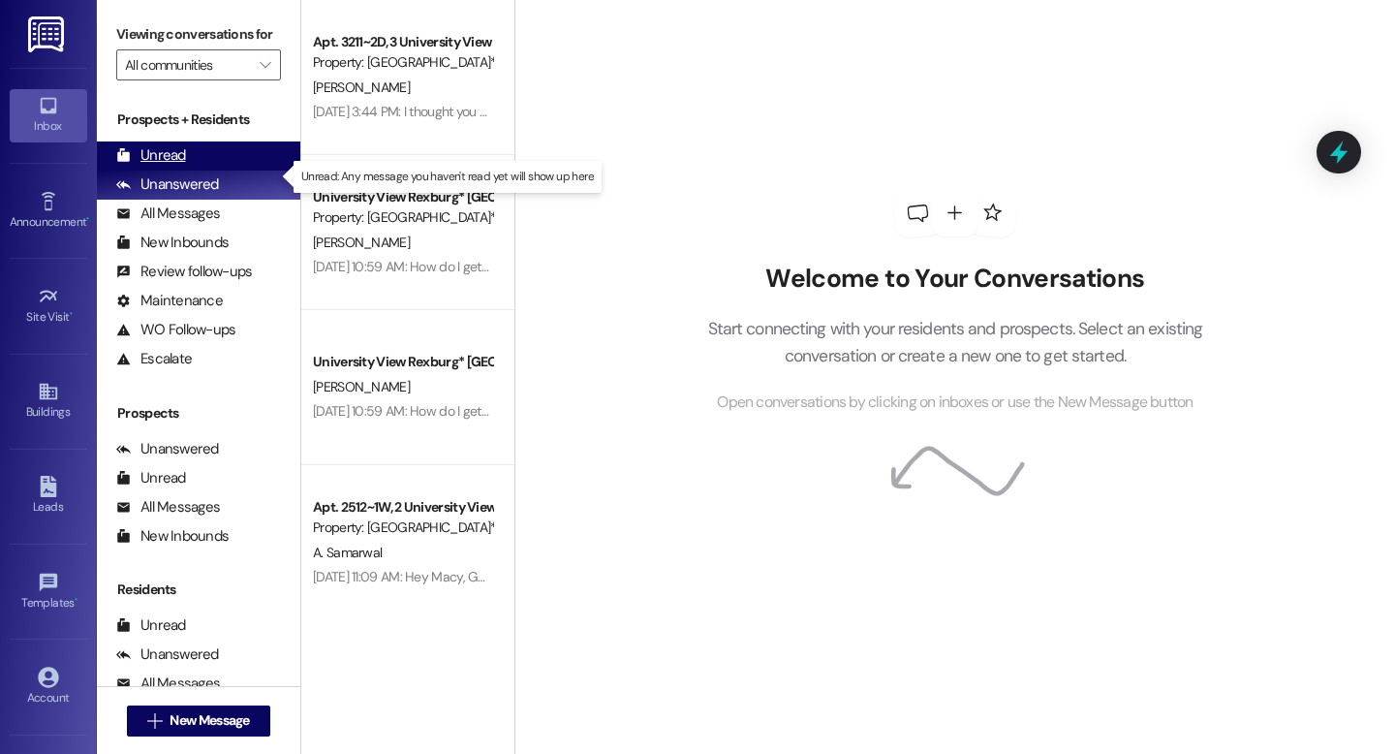
click at [192, 171] on div "Unread (0)" at bounding box center [199, 155] width 204 height 29
